Goal: Obtain resource: Obtain resource

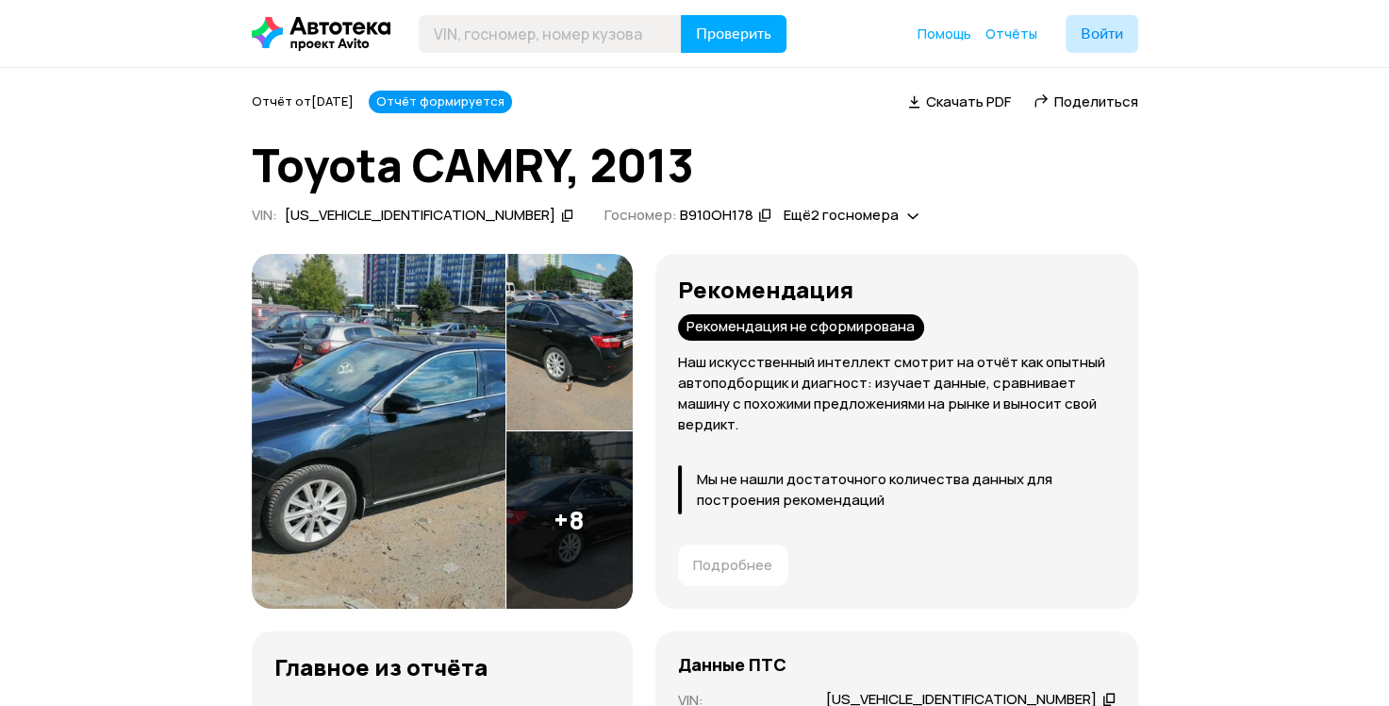
click at [619, 547] on img at bounding box center [569, 519] width 126 height 177
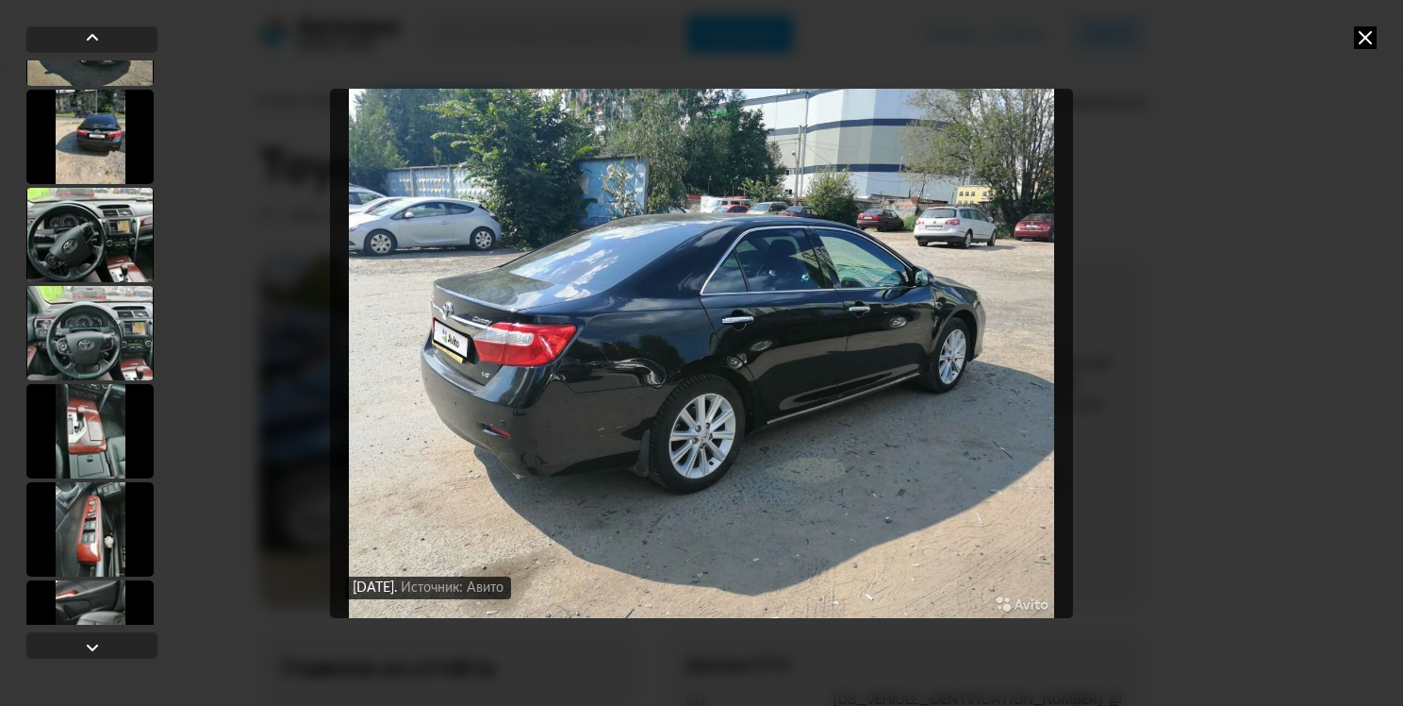
scroll to position [494, 0]
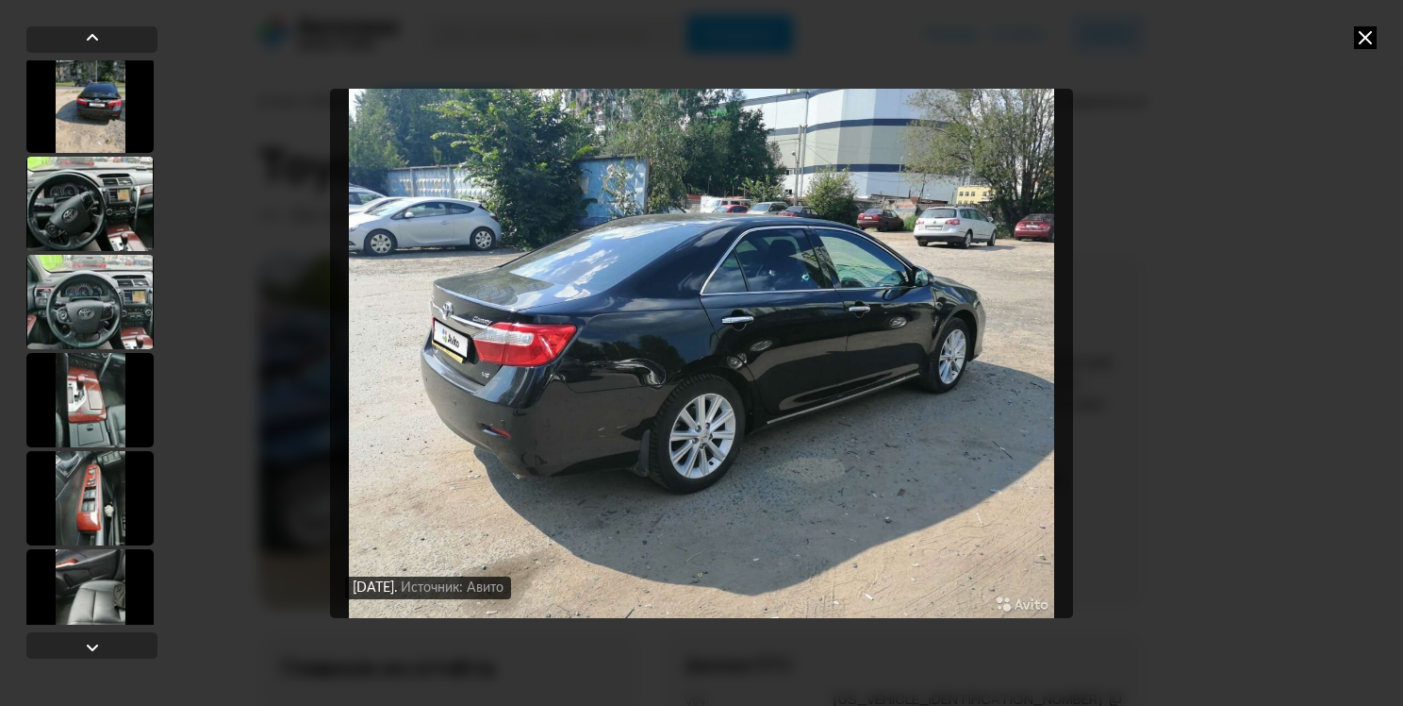
click at [102, 235] on div at bounding box center [89, 204] width 127 height 94
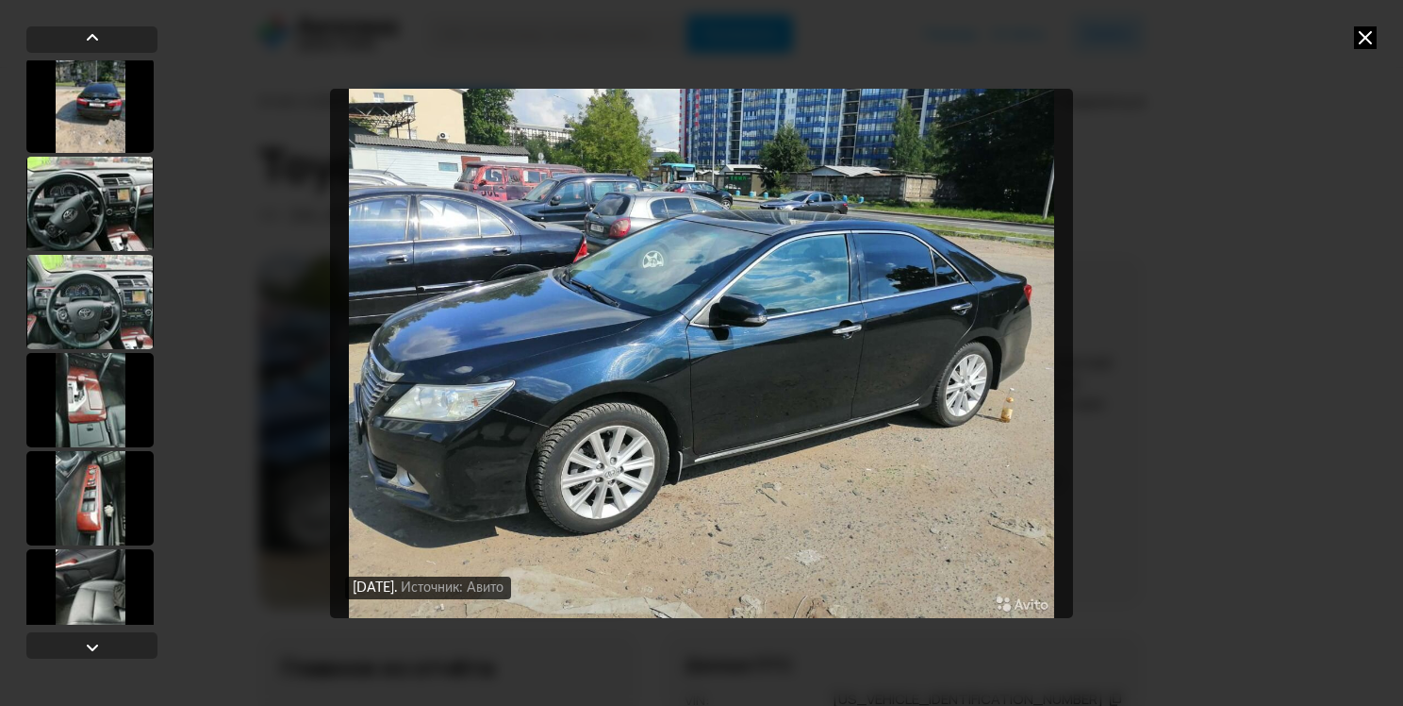
click at [1368, 26] on icon at bounding box center [1365, 37] width 23 height 23
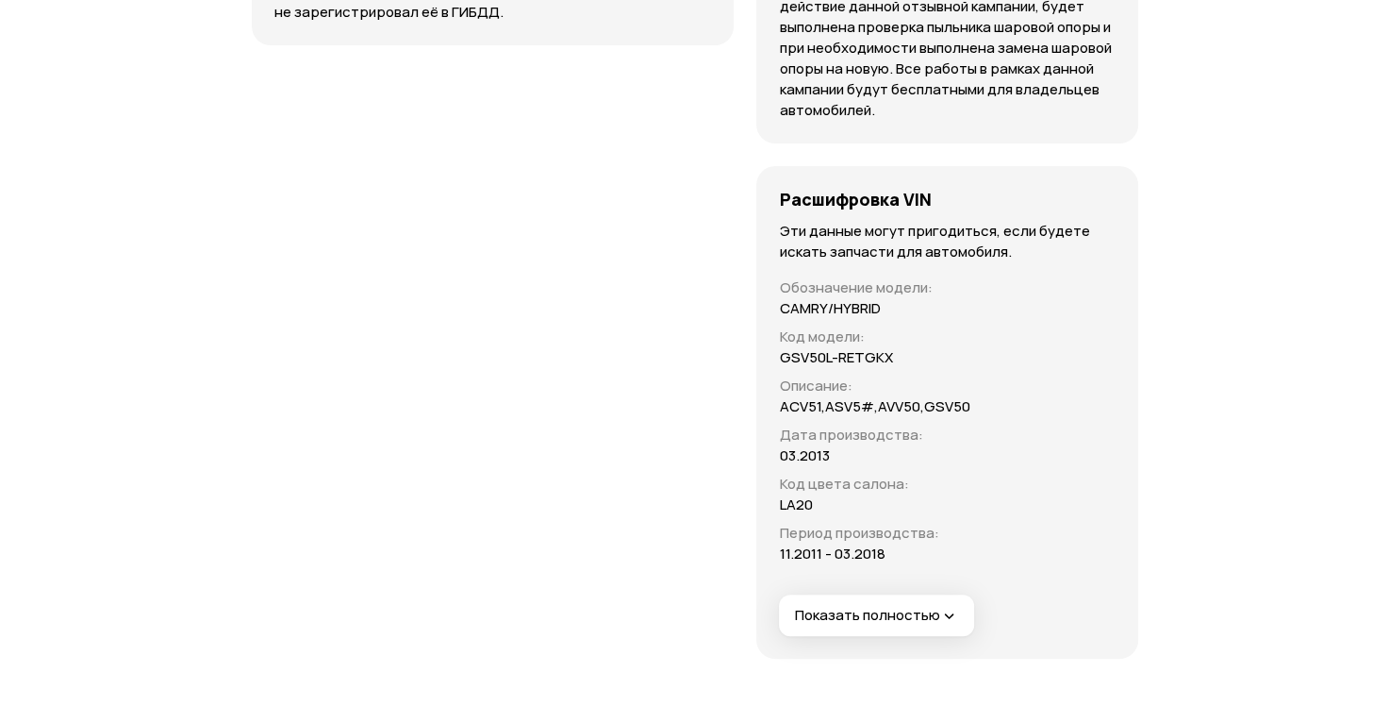
scroll to position [7293, 0]
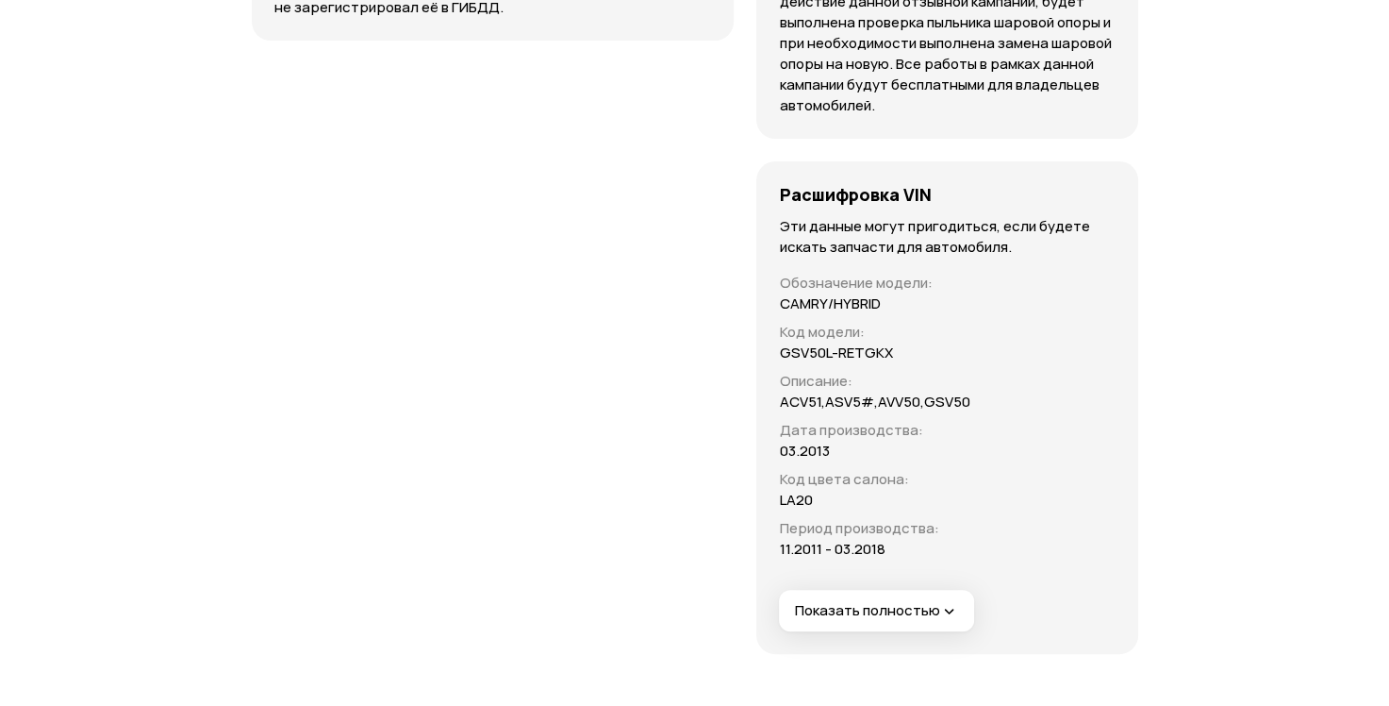
click at [939, 602] on icon "button" at bounding box center [948, 611] width 19 height 19
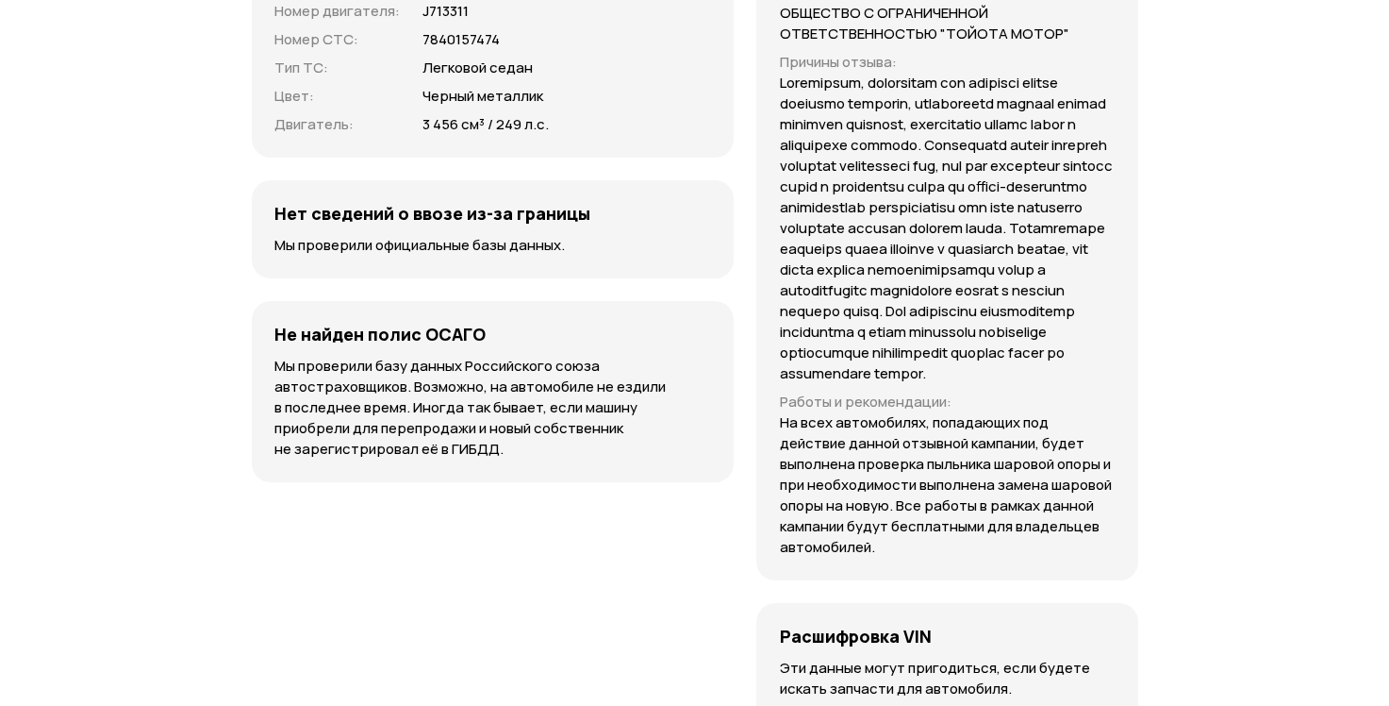
scroll to position [6847, 0]
